Goal: Task Accomplishment & Management: Use online tool/utility

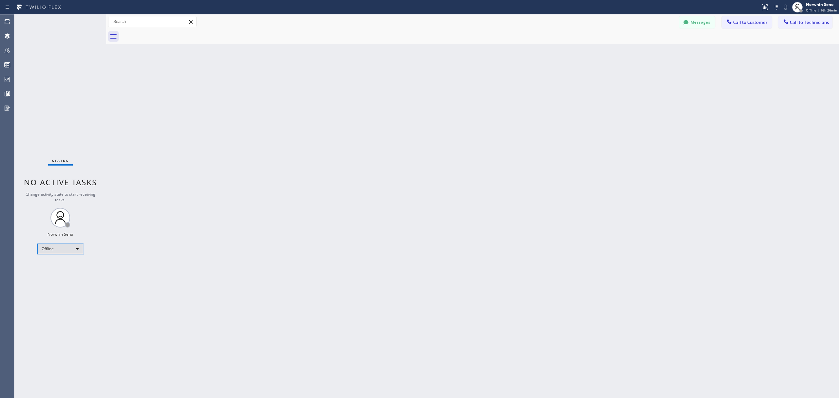
click at [81, 249] on div "Offline" at bounding box center [60, 249] width 46 height 10
click at [66, 272] on li "Unavailable" at bounding box center [60, 274] width 44 height 8
click at [7, 96] on icon at bounding box center [8, 93] width 4 height 5
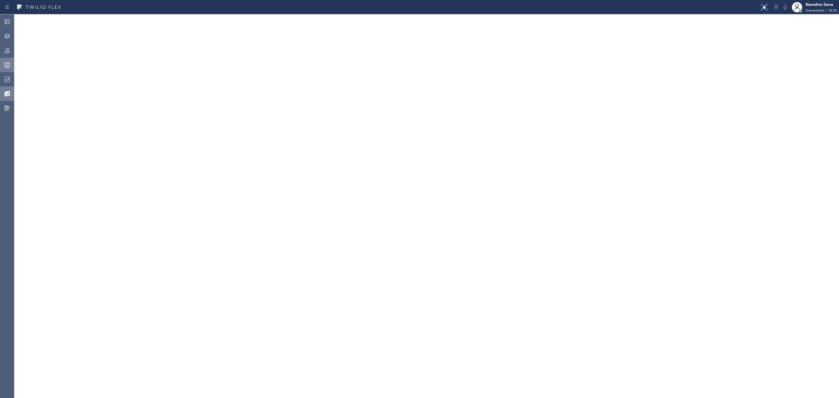
click at [3, 65] on icon at bounding box center [7, 65] width 8 height 8
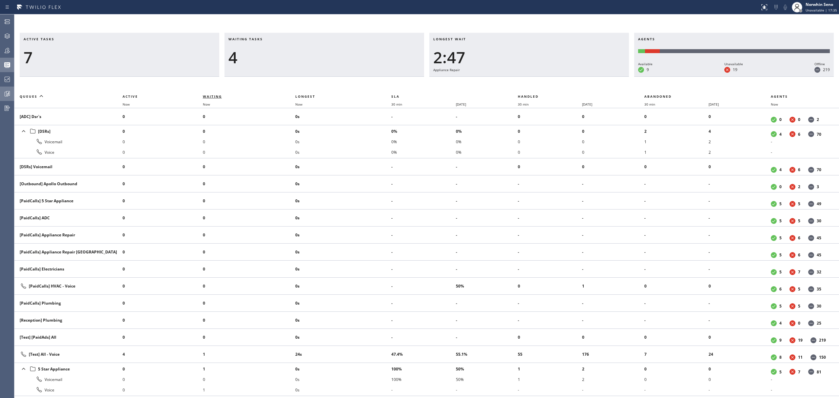
click at [210, 95] on span "Waiting" at bounding box center [212, 96] width 19 height 5
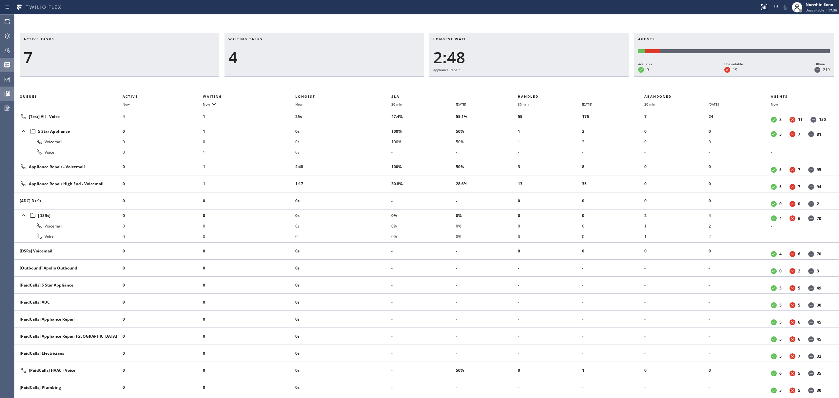
click at [177, 62] on div "7" at bounding box center [120, 57] width 192 height 19
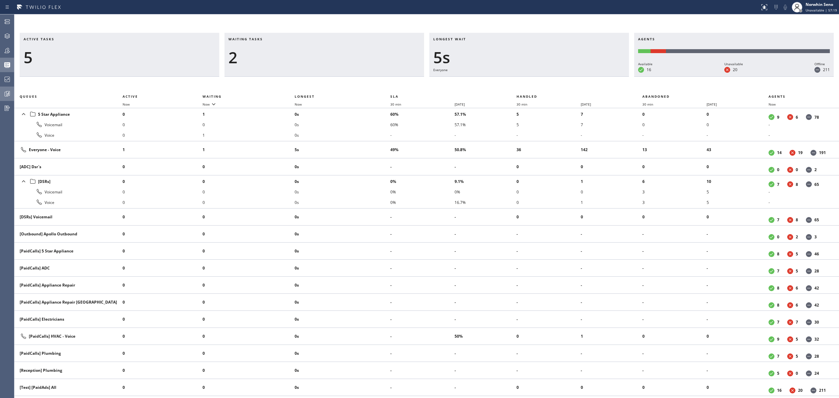
click at [459, 23] on div "Active tasks 5 Waiting tasks 2 Longest wait 5s Everyone Agents Available 16 Una…" at bounding box center [426, 206] width 825 height 384
